Goal: Navigation & Orientation: Find specific page/section

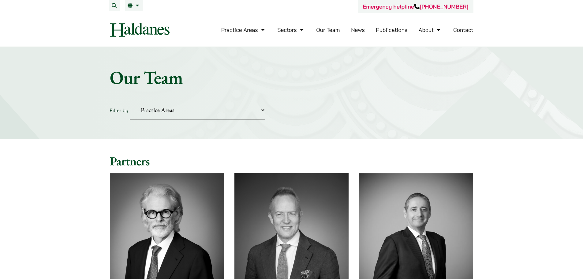
click at [220, 114] on select "Practice Areas Antitrust and Competition Civil Litigation & Dispute Resolution …" at bounding box center [198, 110] width 136 height 19
click at [346, 103] on form "Filter by Practice Areas Antitrust and Competition Civil Litigation & Dispute R…" at bounding box center [292, 110] width 364 height 19
click at [324, 33] on link "Our Team" at bounding box center [328, 29] width 24 height 7
click at [359, 31] on link "News" at bounding box center [358, 29] width 14 height 7
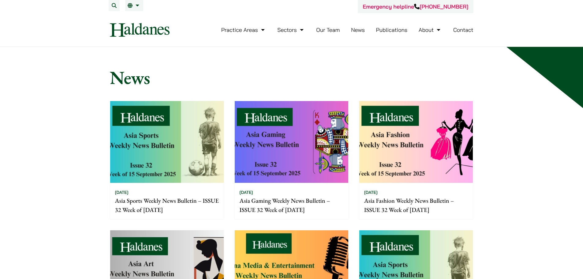
click at [334, 32] on link "Our Team" at bounding box center [328, 29] width 24 height 7
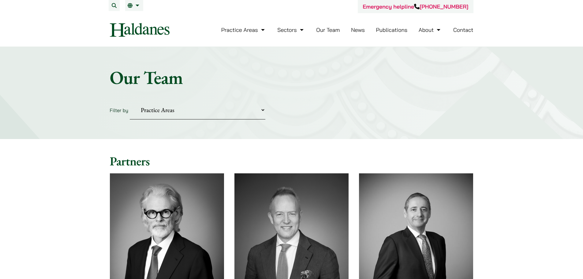
click at [387, 33] on link "Publications" at bounding box center [392, 29] width 32 height 7
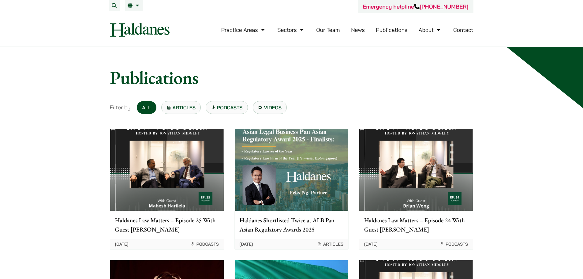
click at [335, 32] on link "Our Team" at bounding box center [328, 29] width 24 height 7
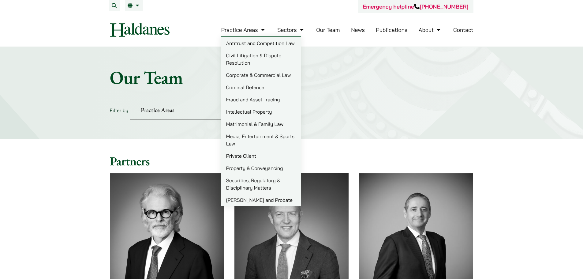
click at [138, 27] on img at bounding box center [140, 30] width 60 height 14
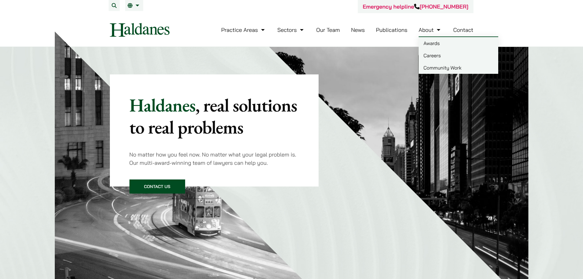
click at [433, 54] on link "Careers" at bounding box center [459, 55] width 80 height 12
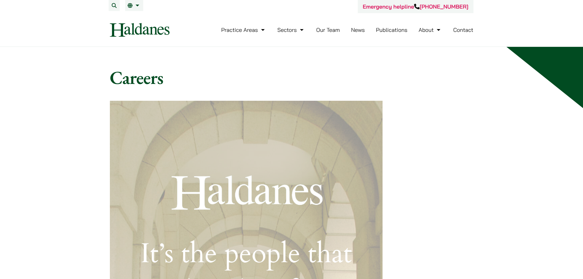
click at [466, 30] on link "Contact" at bounding box center [464, 29] width 20 height 7
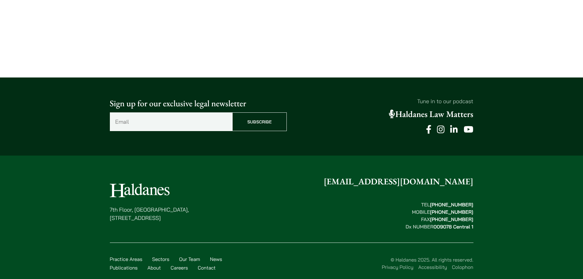
scroll to position [442, 0]
